Goal: Transaction & Acquisition: Subscribe to service/newsletter

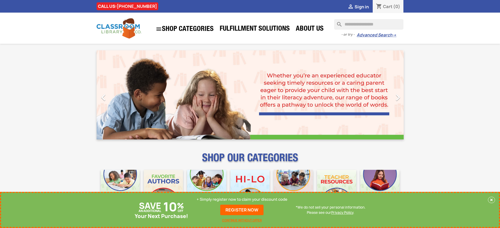
click at [242, 200] on p "+ Simply register now to claim your discount code" at bounding box center [242, 199] width 91 height 5
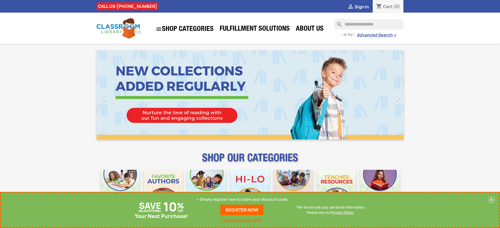
click at [242, 200] on p "+ Simply register now to claim your discount code" at bounding box center [242, 199] width 91 height 5
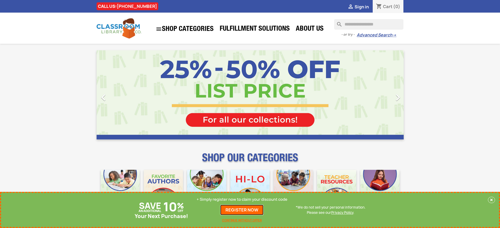
click at [242, 210] on link "REGISTER NOW" at bounding box center [241, 210] width 43 height 10
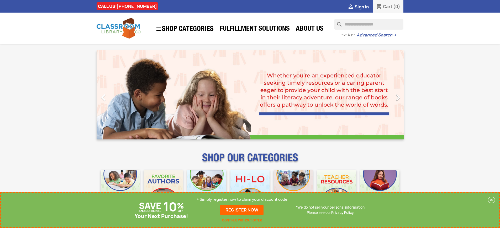
click at [242, 200] on p "+ Simply register now to claim your discount code" at bounding box center [242, 199] width 91 height 5
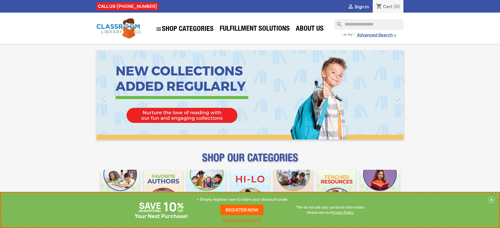
click at [242, 200] on p "+ Simply register now to claim your discount code" at bounding box center [242, 199] width 91 height 5
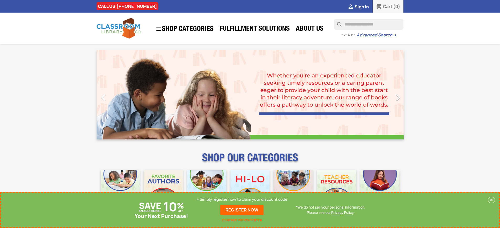
click at [242, 200] on p "+ Simply register now to claim your discount code" at bounding box center [242, 199] width 91 height 5
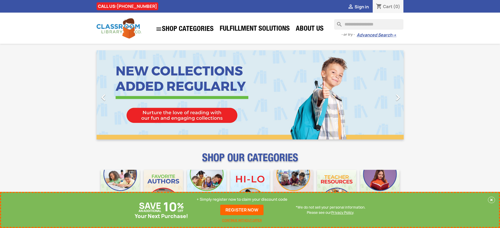
click at [242, 200] on p "+ Simply register now to claim your discount code" at bounding box center [242, 199] width 91 height 5
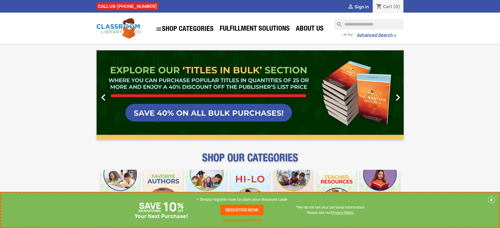
click at [242, 210] on link "REGISTER NOW" at bounding box center [241, 210] width 43 height 10
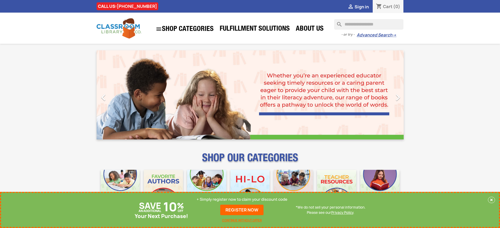
click at [242, 200] on p "+ Simply register now to claim your discount code" at bounding box center [242, 199] width 91 height 5
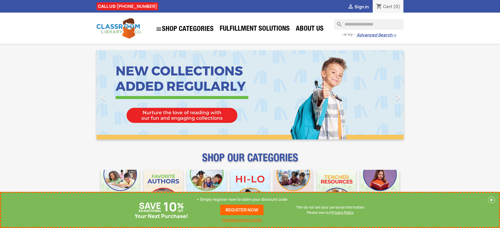
click at [242, 200] on p "+ Simply register now to claim your discount code" at bounding box center [242, 199] width 91 height 5
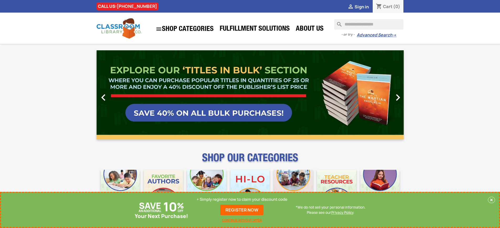
click at [242, 210] on link "REGISTER NOW" at bounding box center [241, 210] width 43 height 10
